Goal: Go to known website: Access a specific website the user already knows

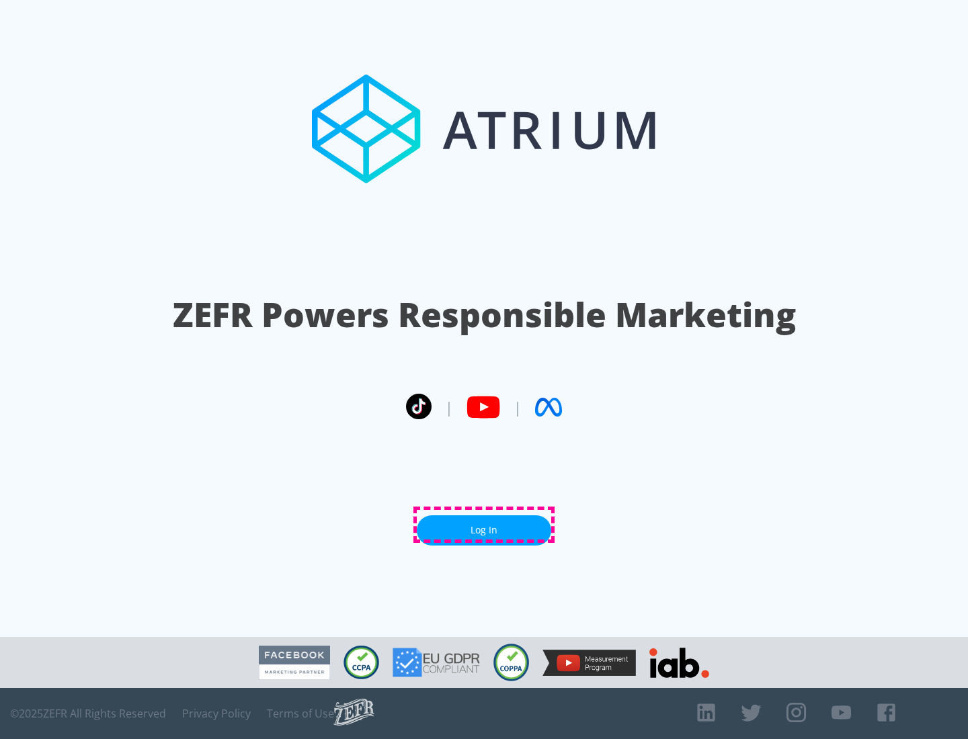
click at [484, 525] on link "Log In" at bounding box center [484, 530] width 134 height 30
